Goal: Navigation & Orientation: Go to known website

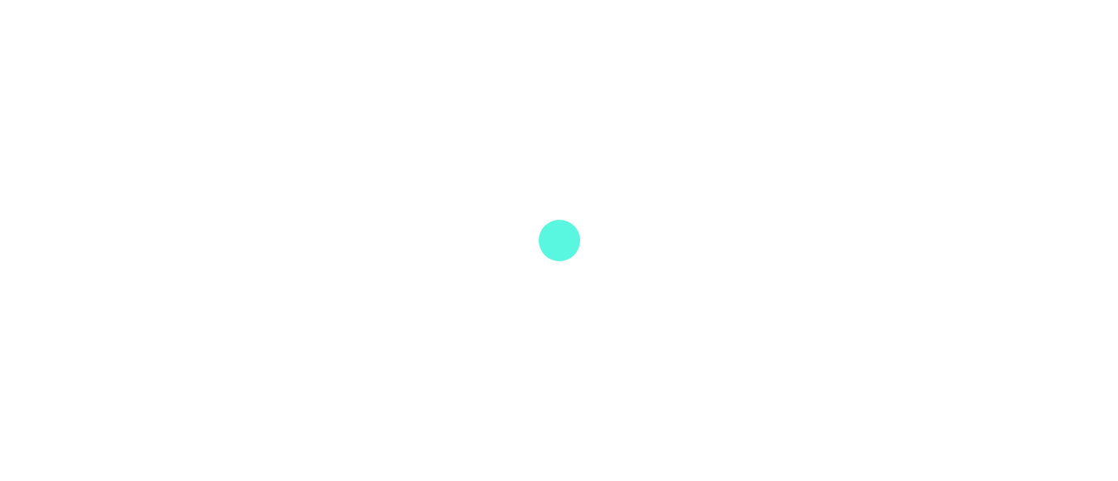
drag, startPoint x: 464, startPoint y: 359, endPoint x: 446, endPoint y: 389, distance: 35.0
drag, startPoint x: 446, startPoint y: 389, endPoint x: 993, endPoint y: 82, distance: 627.3
click at [993, 82] on div at bounding box center [559, 240] width 1118 height 481
